Goal: Transaction & Acquisition: Purchase product/service

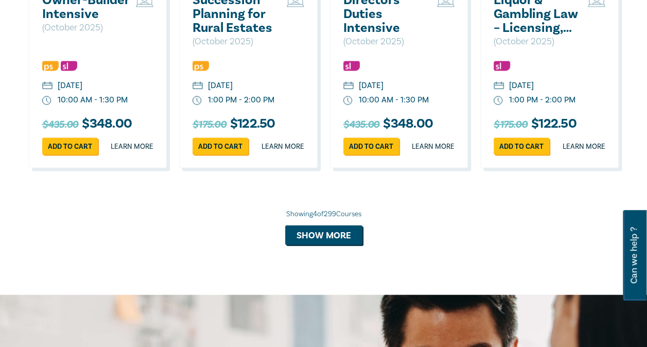
scroll to position [1029, 0]
click at [318, 245] on button "Show more" at bounding box center [323, 236] width 77 height 20
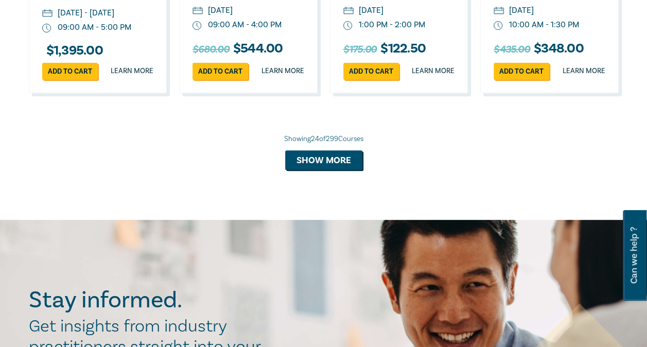
scroll to position [2109, 0]
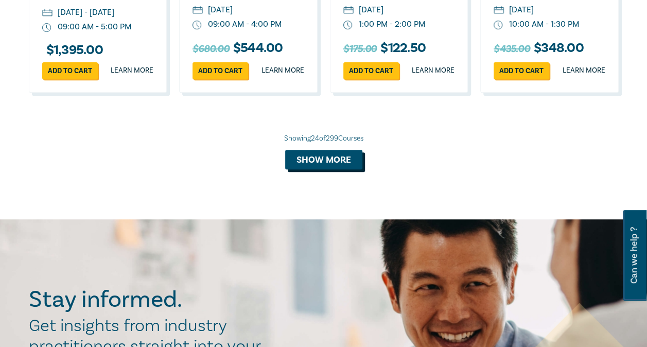
click at [332, 169] on button "Show more" at bounding box center [323, 160] width 77 height 20
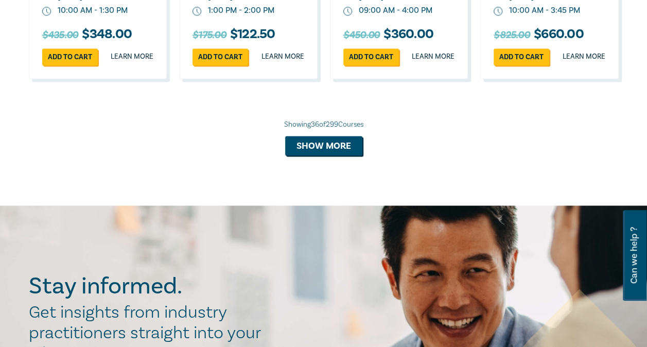
scroll to position [2726, 0]
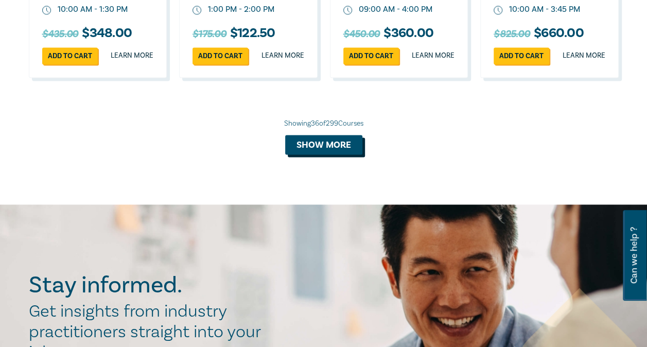
click at [339, 154] on button "Show more" at bounding box center [323, 145] width 77 height 20
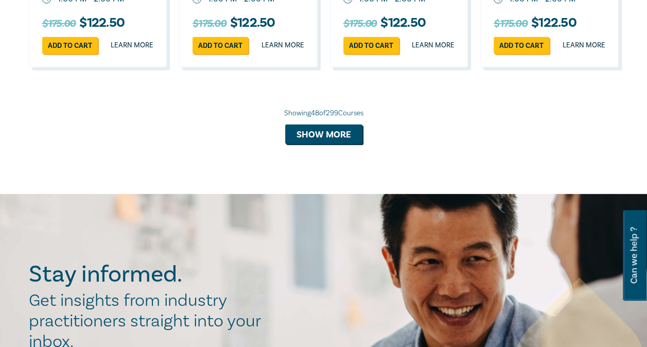
scroll to position [3342, 0]
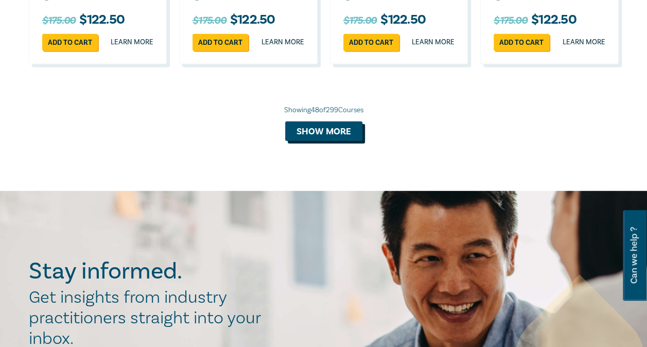
click at [334, 141] on button "Show more" at bounding box center [323, 132] width 77 height 20
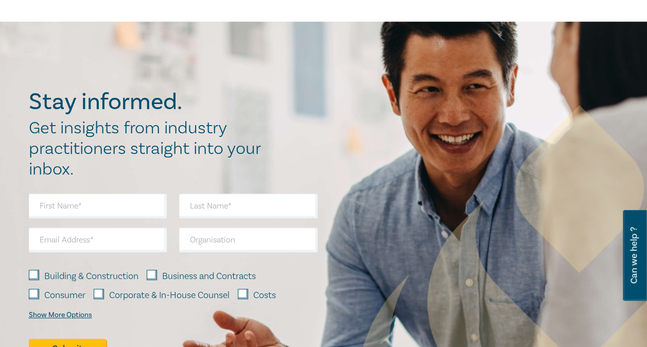
scroll to position [4115, 0]
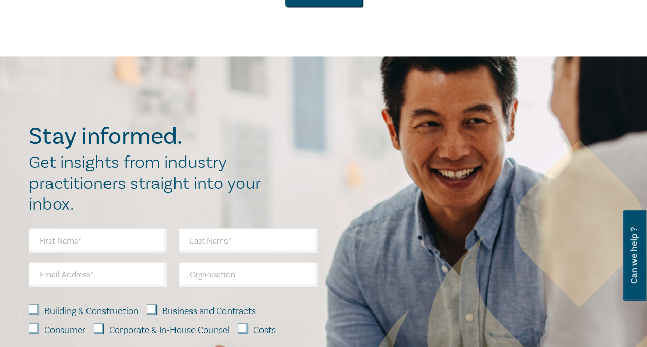
scroll to position [4682, 0]
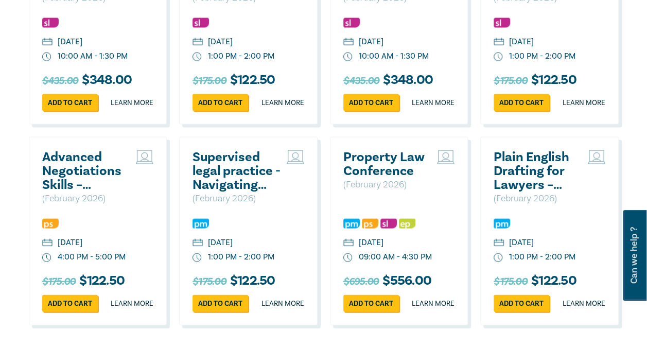
scroll to position [4837, 0]
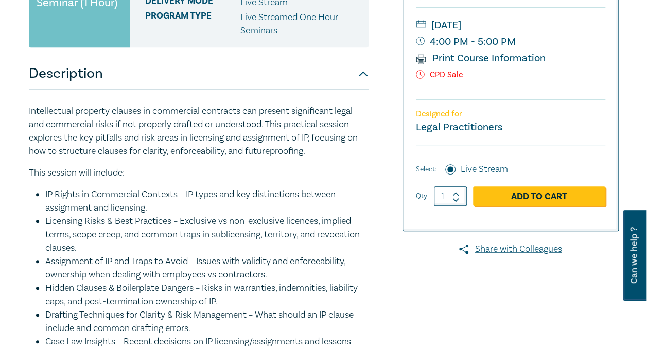
scroll to position [255, 0]
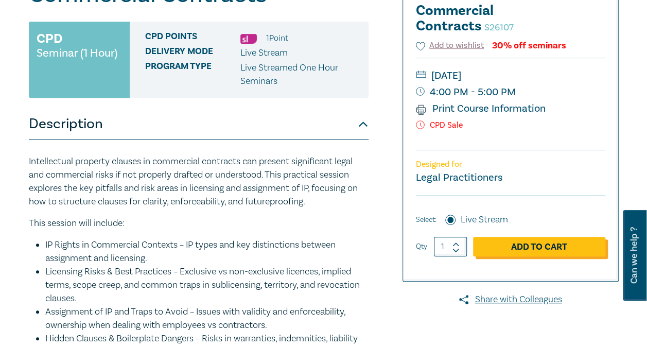
click at [534, 241] on link "Add to Cart" at bounding box center [539, 247] width 132 height 20
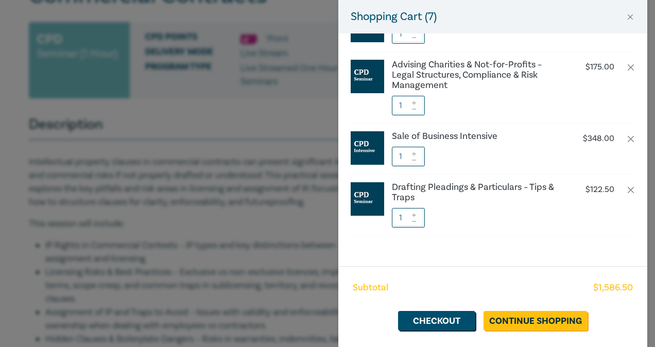
scroll to position [224, 0]
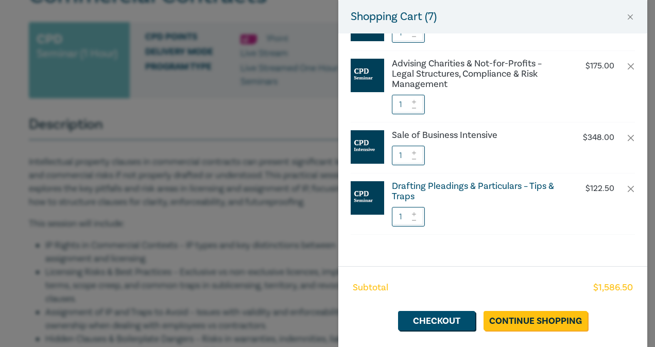
click at [439, 182] on h6 "Drafting Pleadings & Particulars – Tips & Traps" at bounding box center [477, 191] width 171 height 21
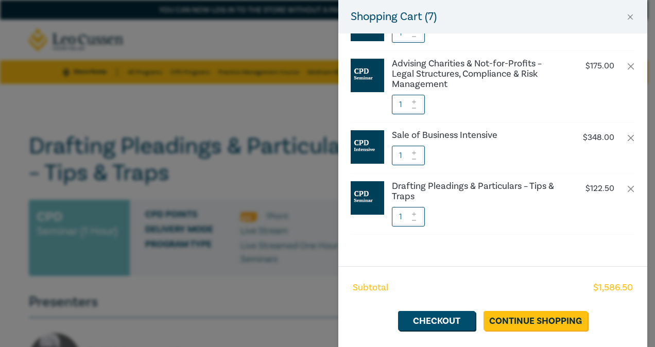
click at [309, 265] on div "Shopping Cart ( 7 ) IP Licensing & Assignment – Avoiding Hidden Risks in Commer…" at bounding box center [327, 173] width 655 height 347
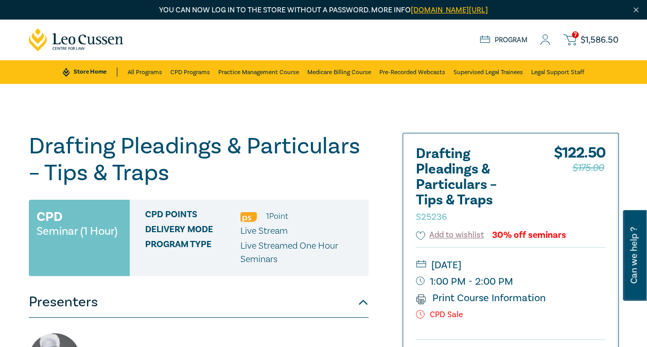
click at [573, 35] on span "7" at bounding box center [575, 34] width 7 height 7
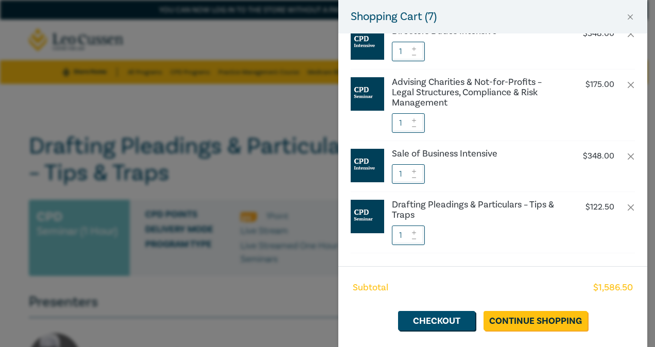
scroll to position [205, 0]
click at [627, 203] on button "button" at bounding box center [631, 207] width 8 height 8
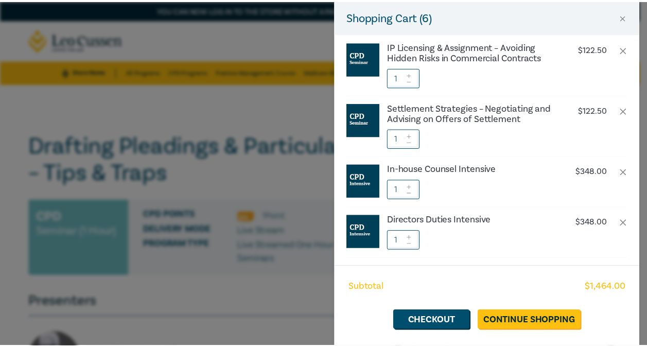
scroll to position [0, 0]
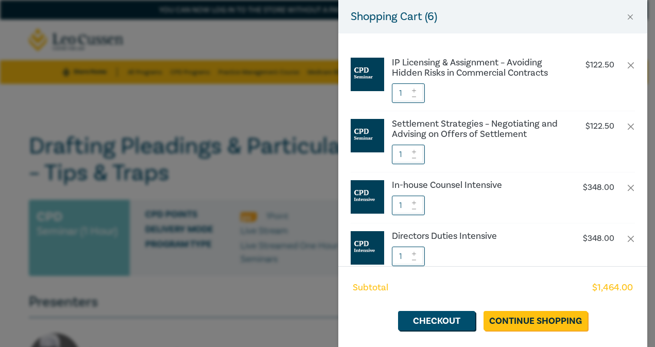
click at [260, 114] on div "Shopping Cart ( 6 ) IP Licensing & Assignment – Avoiding Hidden Risks in Commer…" at bounding box center [327, 173] width 655 height 347
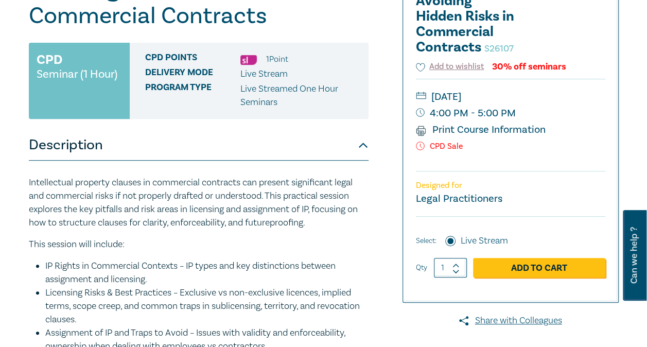
scroll to position [204, 0]
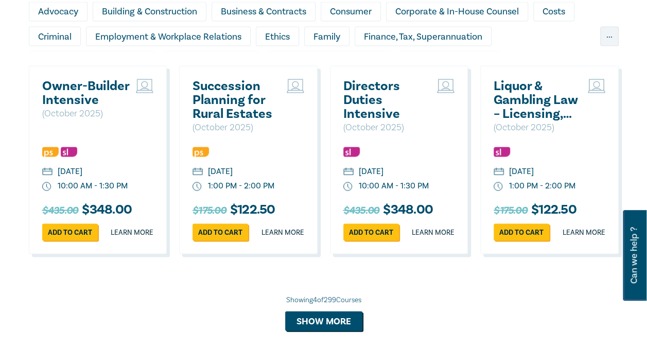
scroll to position [944, 0]
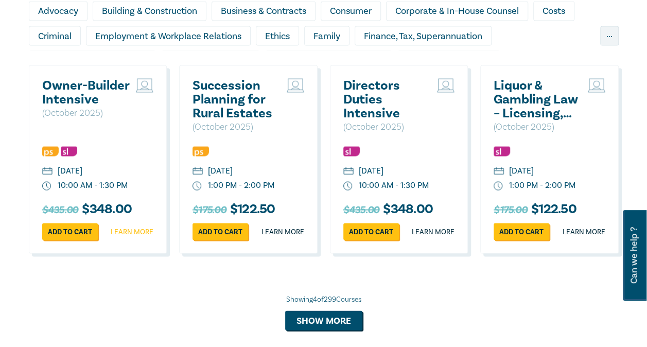
click at [133, 237] on link "Learn more" at bounding box center [132, 232] width 43 height 10
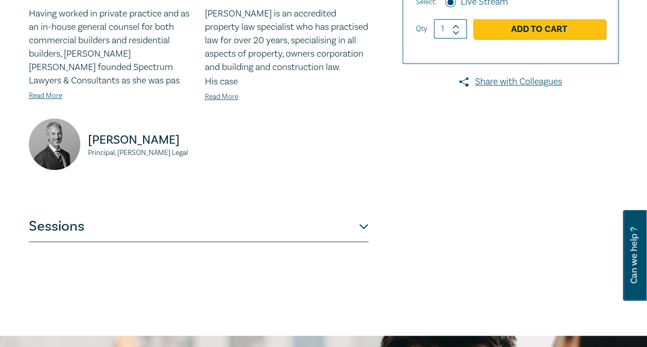
scroll to position [360, 0]
click at [365, 229] on button "Sessions" at bounding box center [199, 227] width 340 height 31
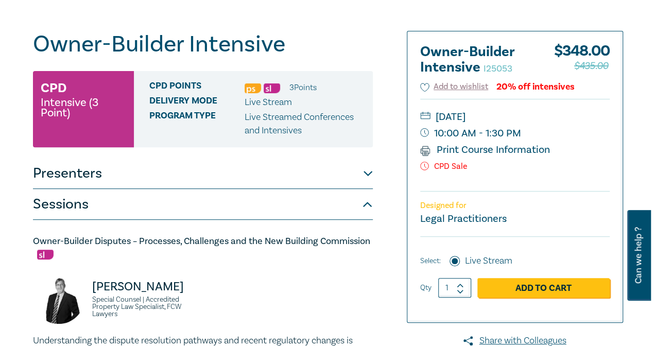
scroll to position [102, 0]
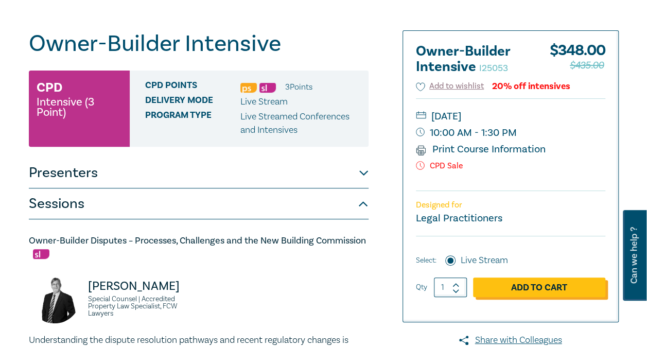
click at [548, 288] on link "Add to Cart" at bounding box center [539, 288] width 132 height 20
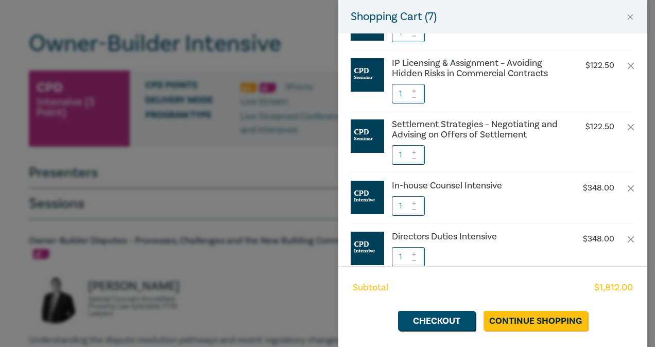
scroll to position [51, 0]
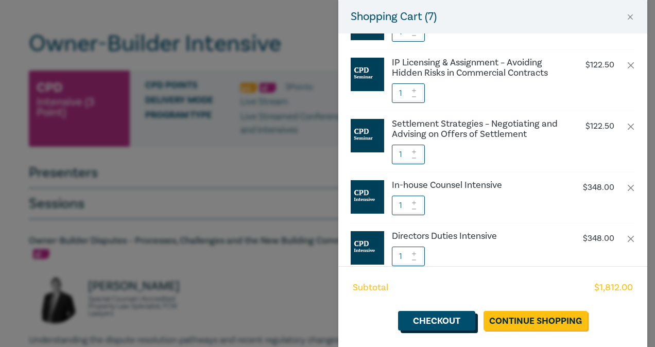
click at [453, 318] on link "Checkout" at bounding box center [436, 321] width 77 height 20
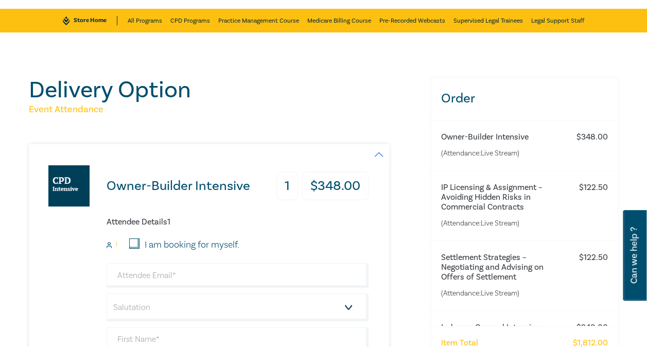
scroll to position [51, 0]
click at [135, 243] on input "I am booking for myself." at bounding box center [134, 243] width 10 height 10
checkbox input "true"
type input "[EMAIL_ADDRESS][DOMAIN_NAME]"
type input "[PERSON_NAME]"
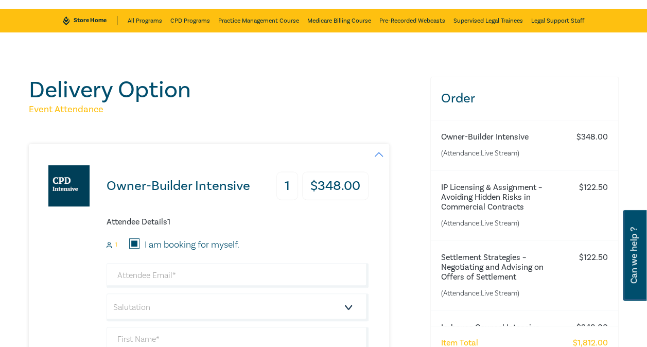
type input "[PERSON_NAME]"
type input "416249436"
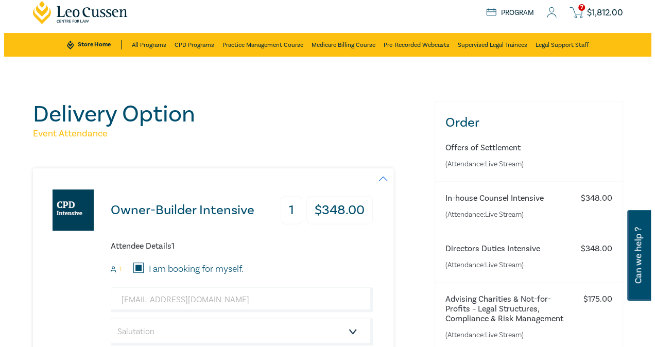
scroll to position [28, 0]
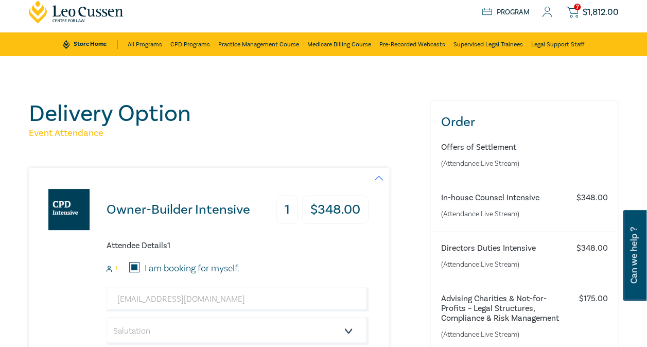
drag, startPoint x: 504, startPoint y: 252, endPoint x: 471, endPoint y: 246, distance: 34.0
click at [471, 246] on h6 "Directors Duties Intensive" at bounding box center [504, 249] width 126 height 10
click at [594, 12] on span "$ 1,812.00" at bounding box center [601, 12] width 36 height 9
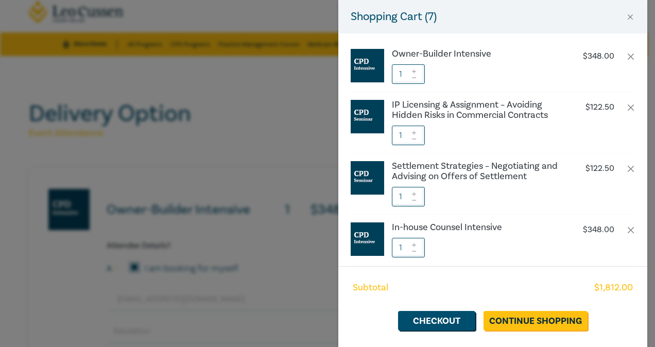
scroll to position [8, 0]
